Goal: Information Seeking & Learning: Learn about a topic

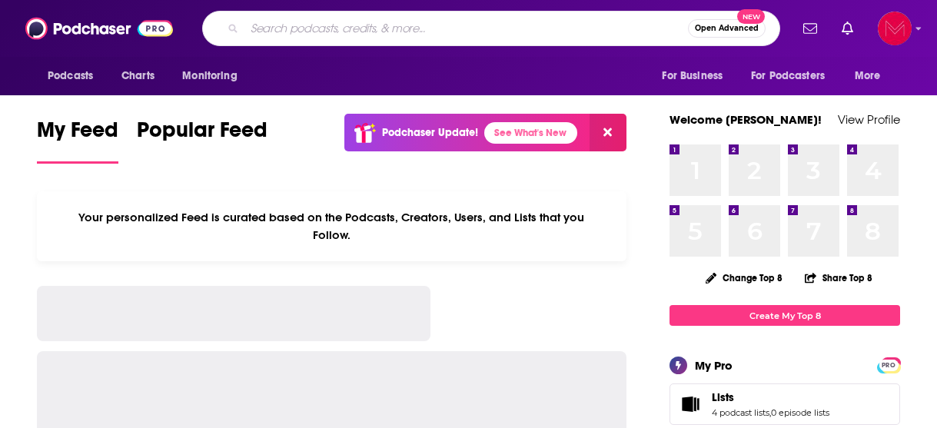
click at [496, 25] on input "Search podcasts, credits, & more..." at bounding box center [465, 28] width 443 height 25
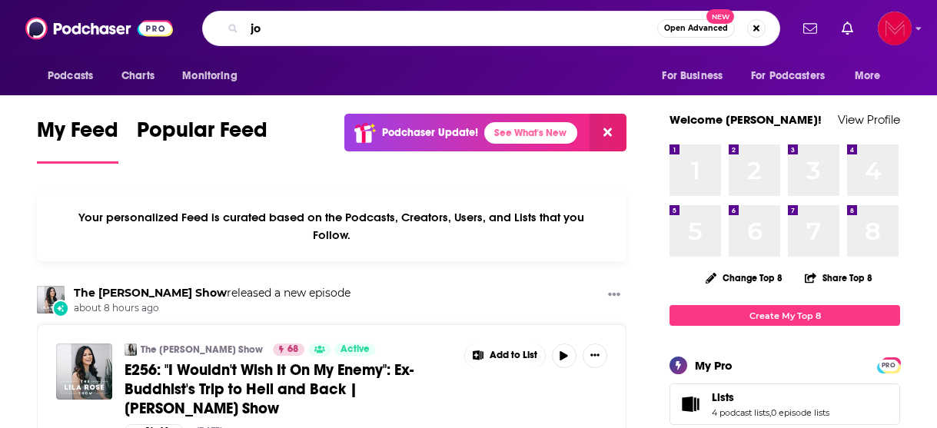
type input "j"
type input "confessions of a [DEMOGRAPHIC_DATA] alcoholic"
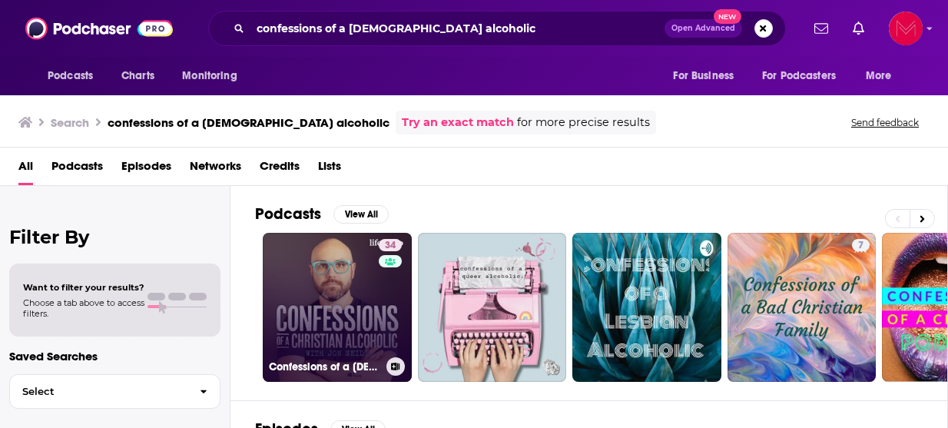
click at [342, 283] on link "34 Confessions of a [DEMOGRAPHIC_DATA] Alcoholic with [PERSON_NAME]" at bounding box center [337, 307] width 149 height 149
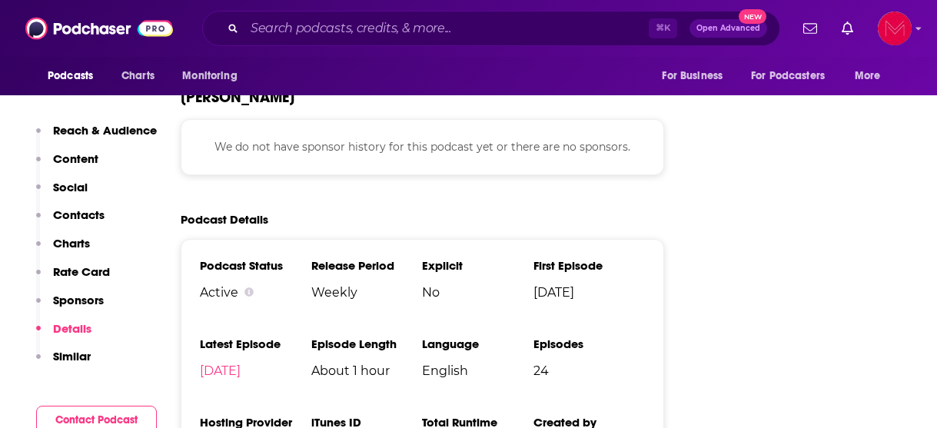
scroll to position [1811, 0]
